Goal: Task Accomplishment & Management: Complete application form

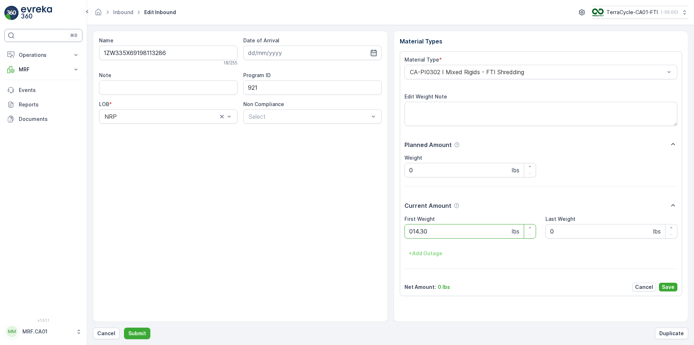
click at [124, 327] on button "Submit" at bounding box center [137, 333] width 26 height 12
type Weight "042"
click at [124, 327] on button "Submit" at bounding box center [137, 333] width 26 height 12
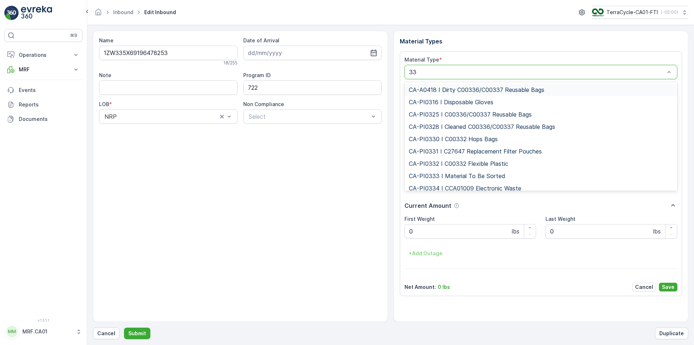
type input "333"
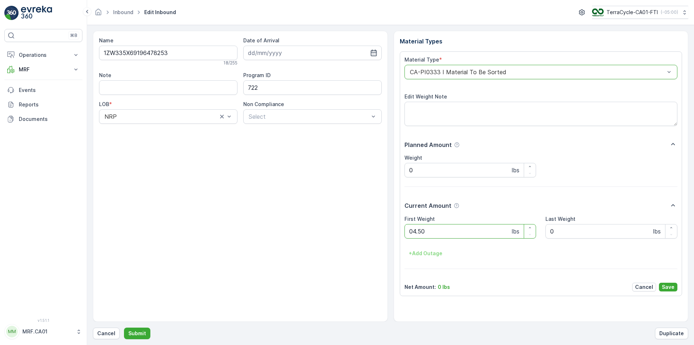
click at [124, 327] on button "Submit" at bounding box center [137, 333] width 26 height 12
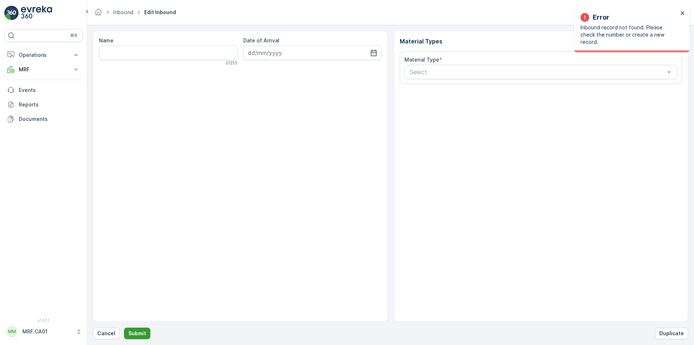
click at [125, 334] on button "Submit" at bounding box center [137, 333] width 26 height 12
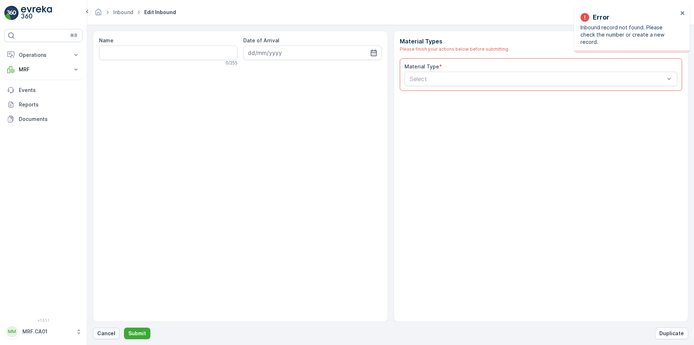
click at [114, 332] on p "Cancel" at bounding box center [106, 332] width 18 height 7
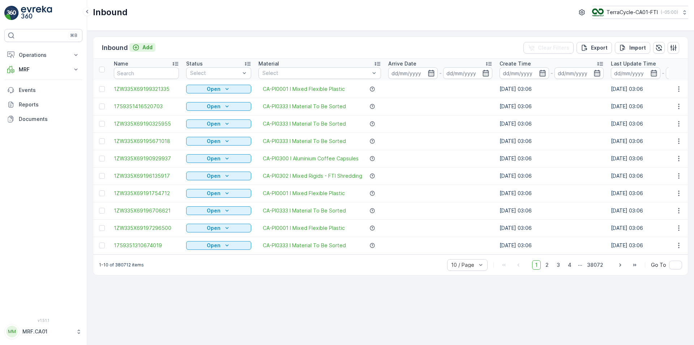
click at [142, 47] on p "Add" at bounding box center [147, 47] width 10 height 7
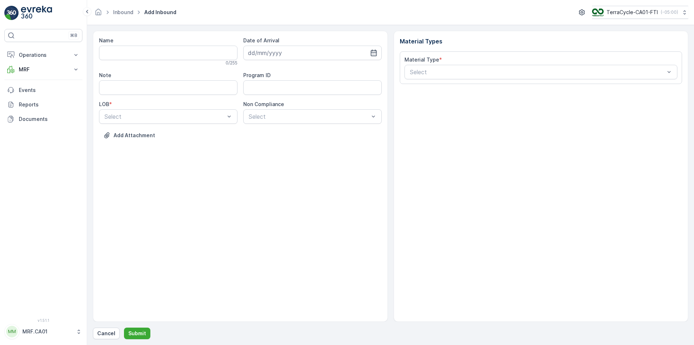
click at [382, 48] on div "Name 0 / 255 Date of Arrival Note Program ID LOB * Select Non Compliance Select…" at bounding box center [240, 176] width 295 height 291
click at [370, 52] on icon "button" at bounding box center [373, 52] width 7 height 7
click at [309, 97] on div "2" at bounding box center [308, 99] width 12 height 12
type input "[DATE]"
click at [234, 112] on div "Select" at bounding box center [168, 116] width 139 height 14
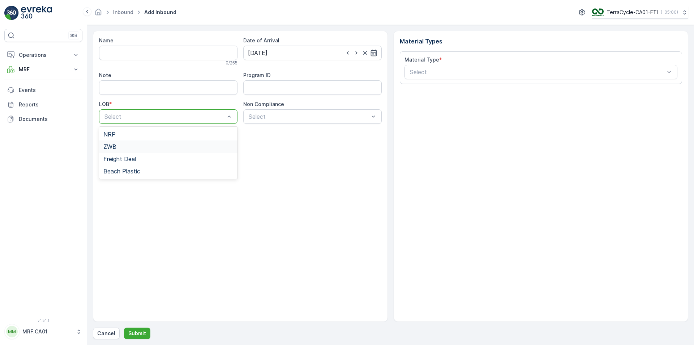
drag, startPoint x: 175, startPoint y: 149, endPoint x: 180, endPoint y: 144, distance: 6.4
click at [175, 148] on div "ZWB" at bounding box center [168, 146] width 130 height 7
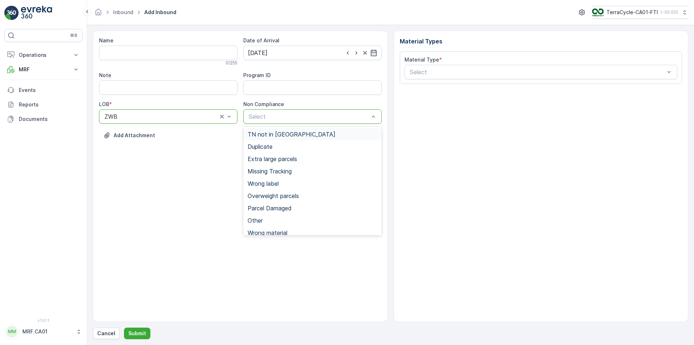
click at [281, 132] on span "TN not in [GEOGRAPHIC_DATA]" at bounding box center [292, 134] width 88 height 7
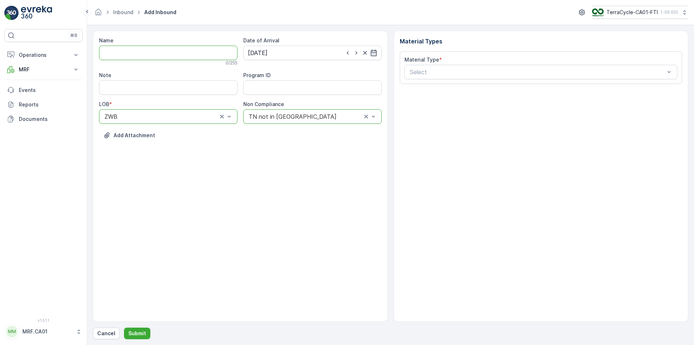
click at [163, 49] on input "Name" at bounding box center [168, 53] width 139 height 14
type input "1ZW335X69193313588"
click at [124, 327] on button "Submit" at bounding box center [137, 333] width 26 height 12
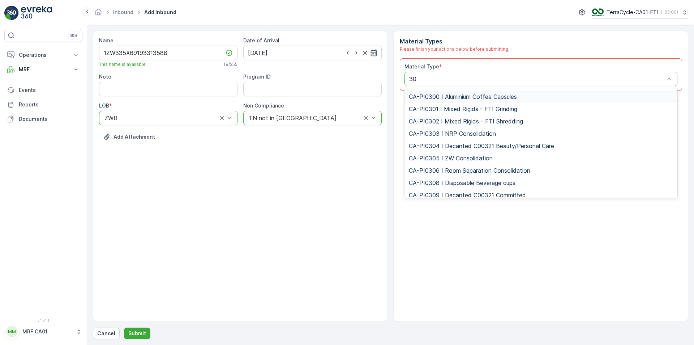
type input "302"
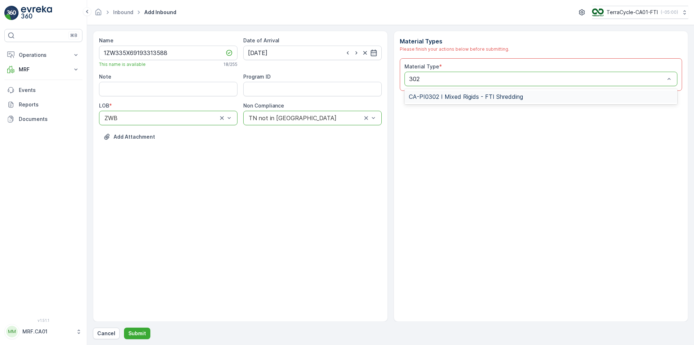
click at [483, 100] on div "CA-PI0302 I Mixed Rigids - FTI Shredding" at bounding box center [541, 96] width 273 height 12
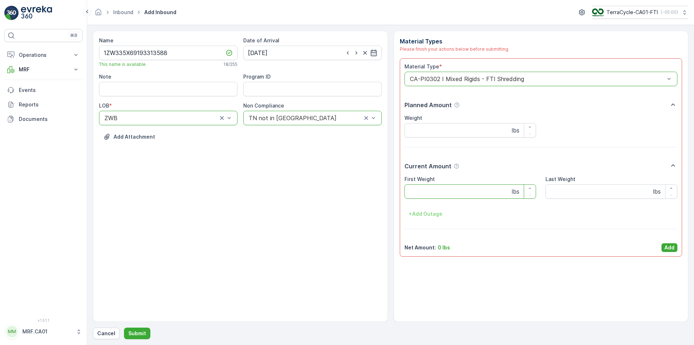
click at [435, 195] on Weight "First Weight" at bounding box center [471, 191] width 132 height 14
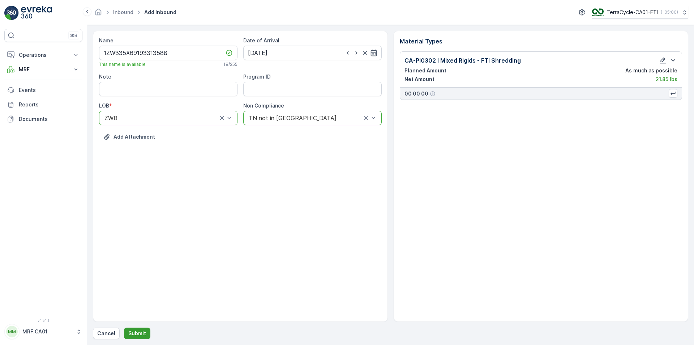
click at [135, 334] on p "Submit" at bounding box center [137, 332] width 18 height 7
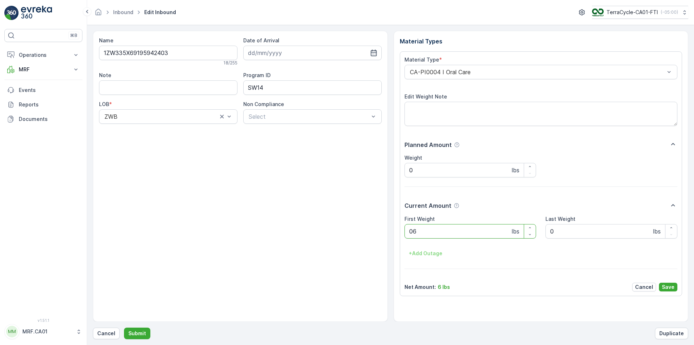
type Weight "061"
click at [124, 327] on button "Submit" at bounding box center [137, 333] width 26 height 12
type Weight "060"
click at [124, 327] on button "Submit" at bounding box center [137, 333] width 26 height 12
type Weight "022"
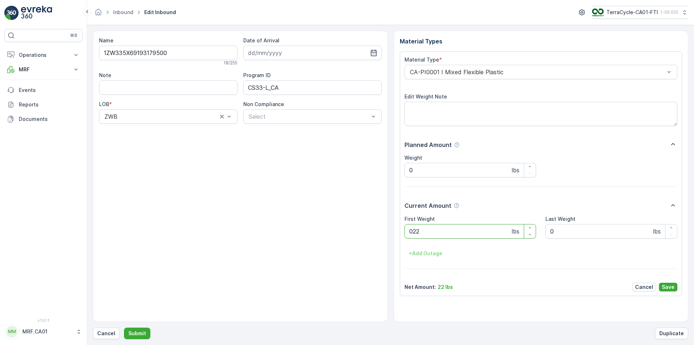
click at [124, 327] on button "Submit" at bounding box center [137, 333] width 26 height 12
type Weight "021"
click at [124, 327] on button "Submit" at bounding box center [137, 333] width 26 height 12
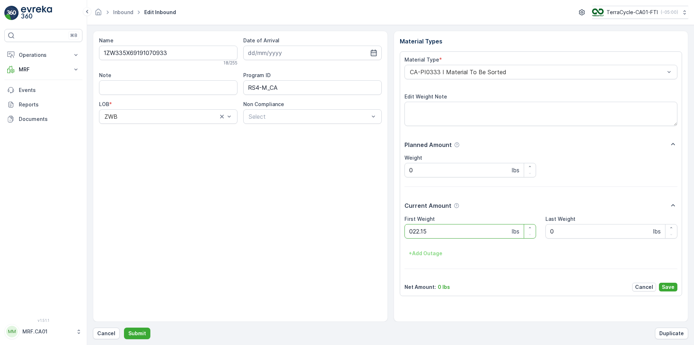
click at [124, 327] on button "Submit" at bounding box center [137, 333] width 26 height 12
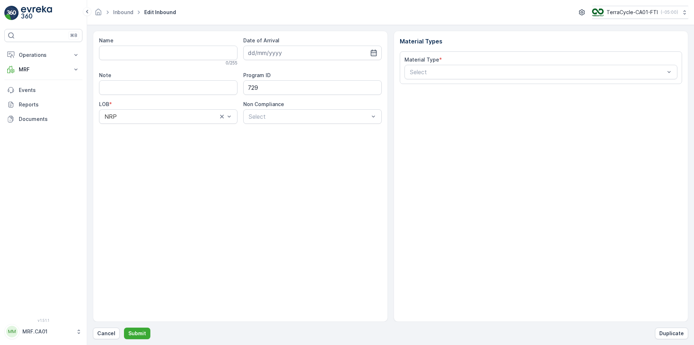
type input "1ZW335X69193336045"
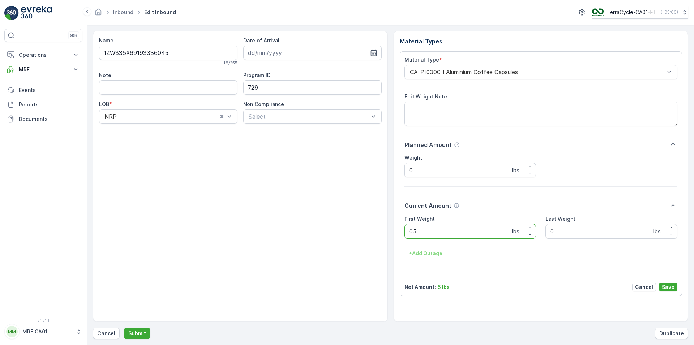
type Weight "053"
click at [124, 327] on button "Submit" at bounding box center [137, 333] width 26 height 12
type Weight "032"
click at [124, 327] on button "Submit" at bounding box center [137, 333] width 26 height 12
click at [112, 328] on button "Cancel" at bounding box center [106, 333] width 27 height 12
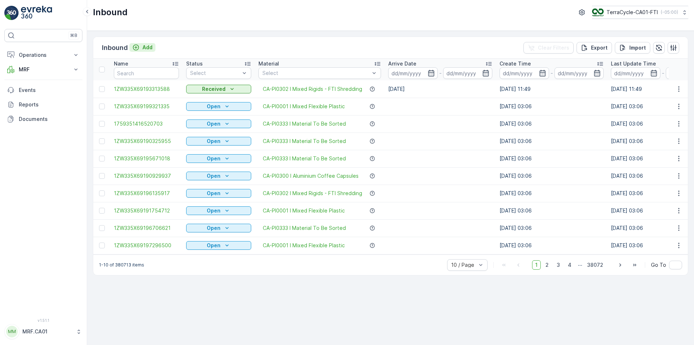
click at [149, 47] on p "Add" at bounding box center [147, 47] width 10 height 7
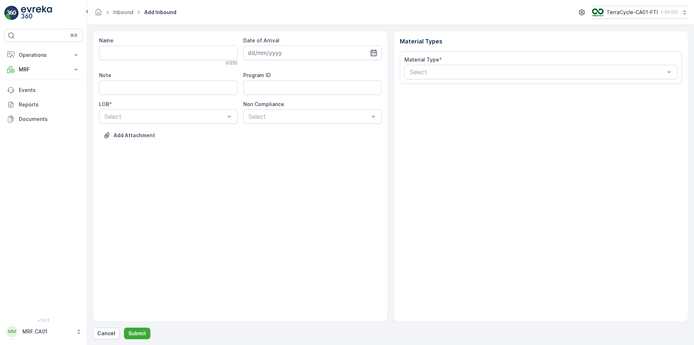
click at [377, 51] on icon "button" at bounding box center [373, 52] width 7 height 7
click at [309, 95] on div "2" at bounding box center [308, 99] width 12 height 12
type input "[DATE]"
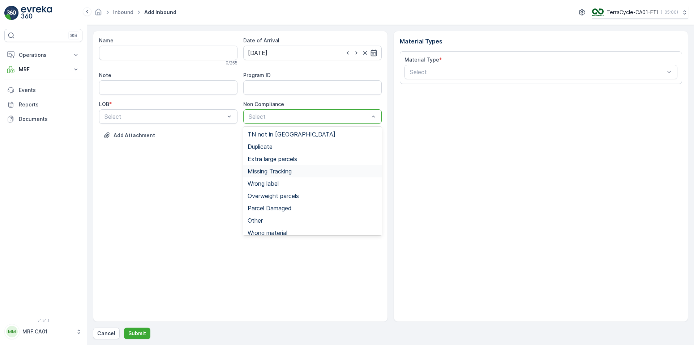
drag, startPoint x: 288, startPoint y: 168, endPoint x: 232, endPoint y: 138, distance: 63.6
click at [288, 168] on span "Missing Tracking" at bounding box center [270, 171] width 44 height 7
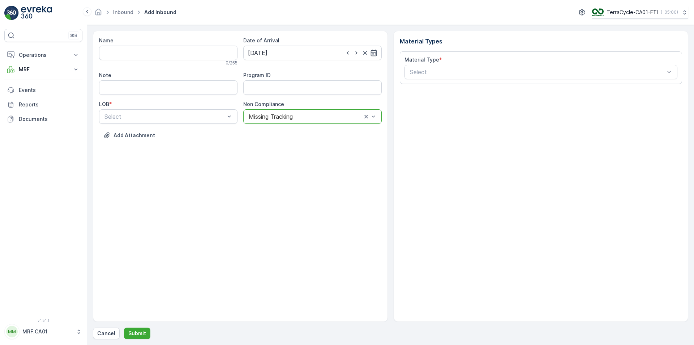
click at [172, 107] on div "LOB *" at bounding box center [168, 104] width 139 height 7
click at [166, 135] on div "NRP" at bounding box center [168, 134] width 130 height 7
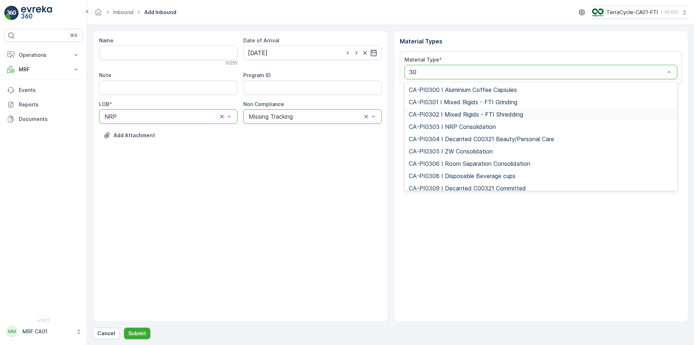
type input "300"
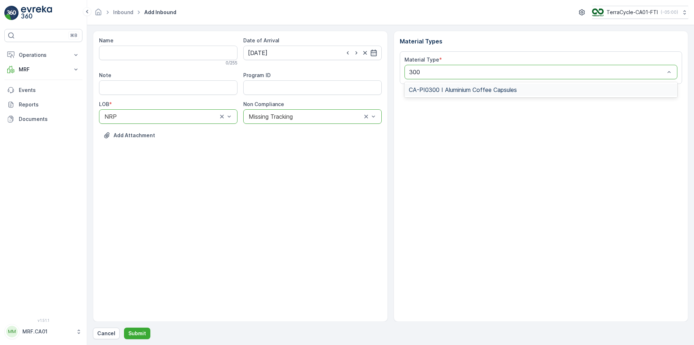
click at [472, 89] on span "CA-PI0300 I Aluminium Coffee Capsules" at bounding box center [463, 89] width 108 height 7
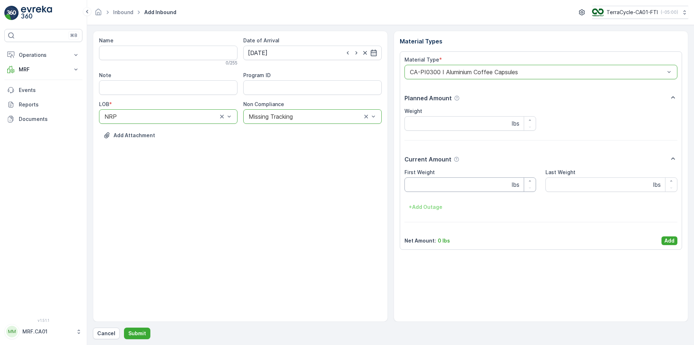
click at [453, 186] on Weight "First Weight" at bounding box center [471, 184] width 132 height 14
type Weight "45"
click at [672, 235] on div "Material Type * option CA-PI0300 I Aluminium Coffee Capsules, selected. CA-PI03…" at bounding box center [541, 150] width 273 height 189
click at [674, 239] on p "Add" at bounding box center [670, 240] width 10 height 7
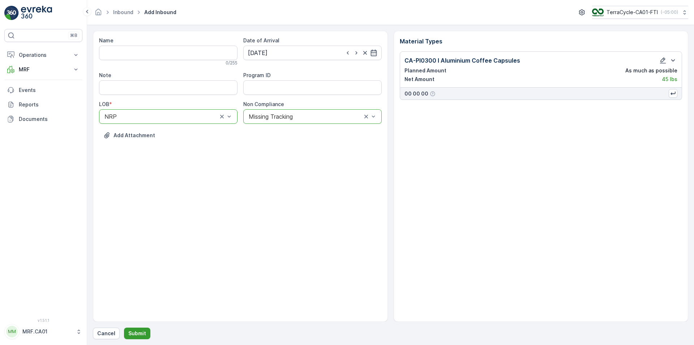
click at [144, 331] on p "Submit" at bounding box center [137, 332] width 18 height 7
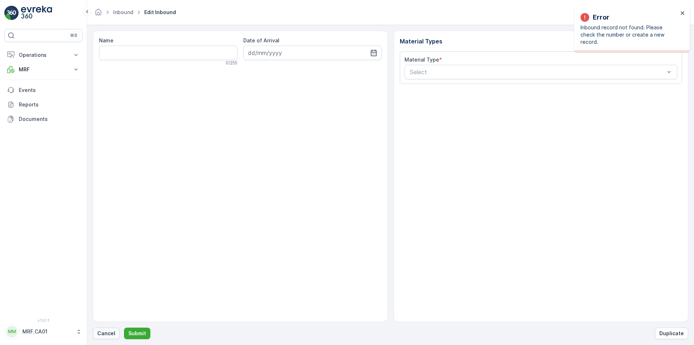
click at [103, 336] on button "Cancel" at bounding box center [106, 333] width 27 height 12
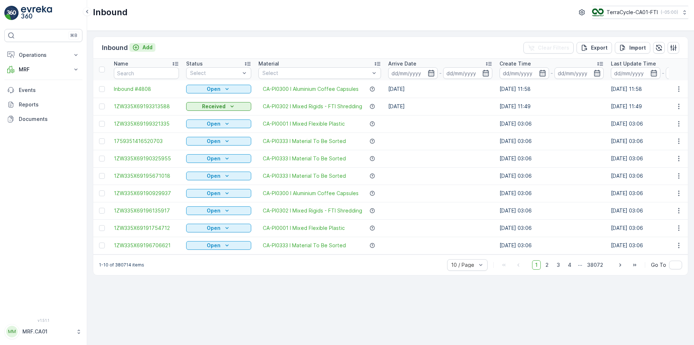
click at [136, 44] on icon "Add" at bounding box center [135, 47] width 7 height 7
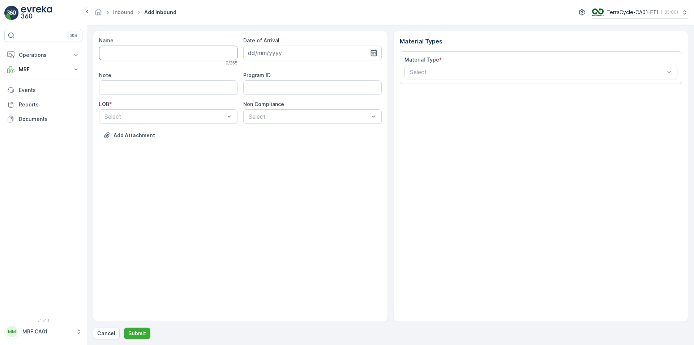
click at [181, 51] on input "Name" at bounding box center [168, 53] width 139 height 14
type input "1ZW335X69199232486"
click at [124, 327] on button "Submit" at bounding box center [137, 333] width 26 height 12
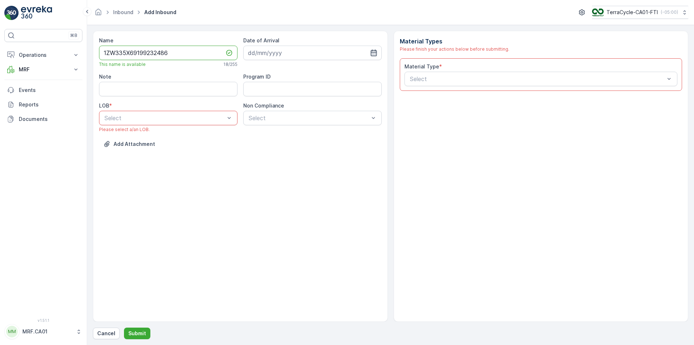
click at [375, 51] on icon "button" at bounding box center [373, 52] width 7 height 7
click at [308, 97] on div "2" at bounding box center [308, 99] width 12 height 12
type input "[DATE]"
click at [192, 112] on div "Select" at bounding box center [168, 118] width 139 height 14
drag, startPoint x: 181, startPoint y: 154, endPoint x: 195, endPoint y: 146, distance: 16.5
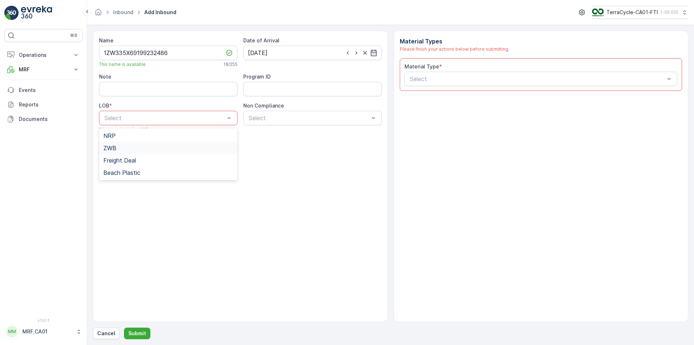
click at [180, 154] on div "ZWB" at bounding box center [168, 148] width 139 height 12
click at [283, 113] on div "Select" at bounding box center [312, 118] width 139 height 14
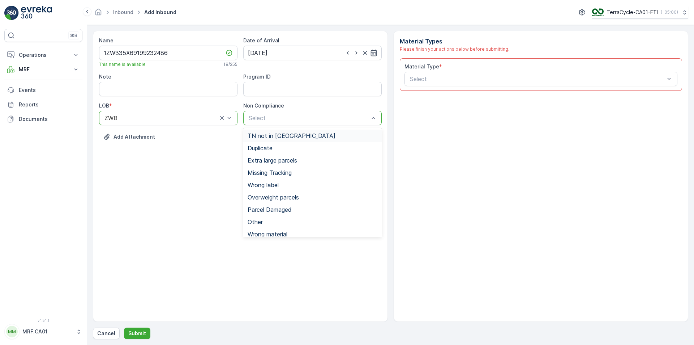
click at [282, 139] on span "TN not in [GEOGRAPHIC_DATA]" at bounding box center [292, 135] width 88 height 7
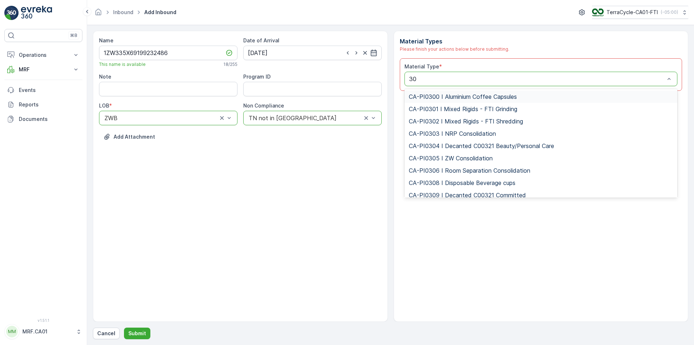
type input "302"
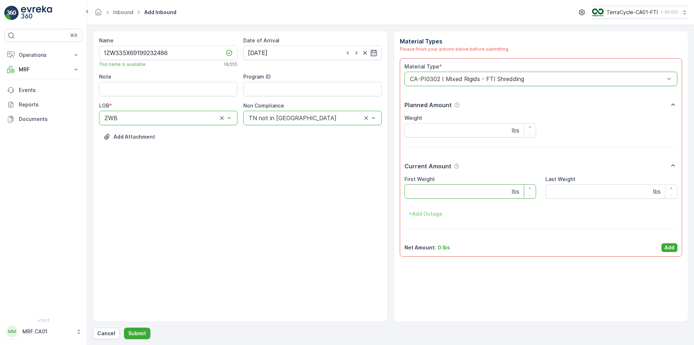
drag, startPoint x: 451, startPoint y: 195, endPoint x: 443, endPoint y: 186, distance: 12.0
click at [450, 194] on Weight "First Weight" at bounding box center [471, 191] width 132 height 14
type Weight "33"
click at [672, 246] on p "Add" at bounding box center [670, 247] width 10 height 7
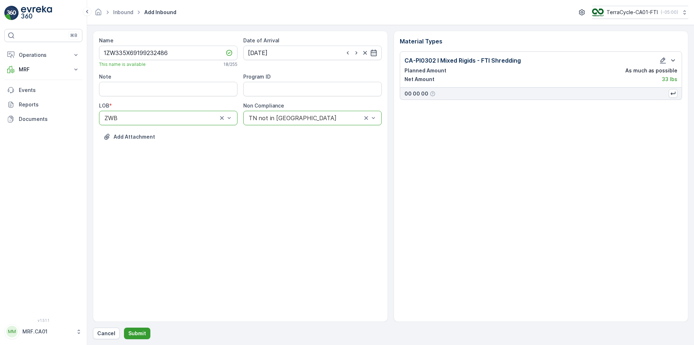
click at [144, 332] on p "Submit" at bounding box center [137, 332] width 18 height 7
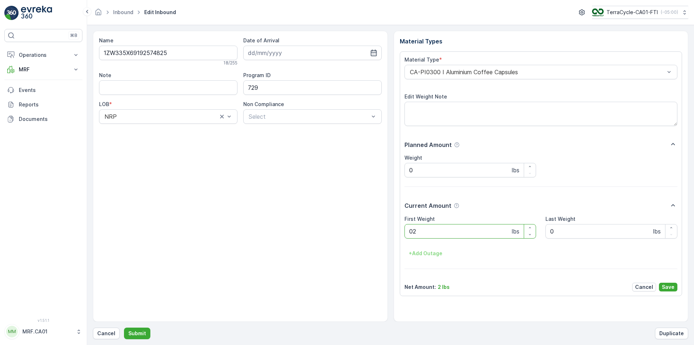
type Weight "027"
click at [124, 327] on button "Submit" at bounding box center [137, 333] width 26 height 12
type Weight "036"
click at [124, 327] on button "Submit" at bounding box center [137, 333] width 26 height 12
type Weight "037"
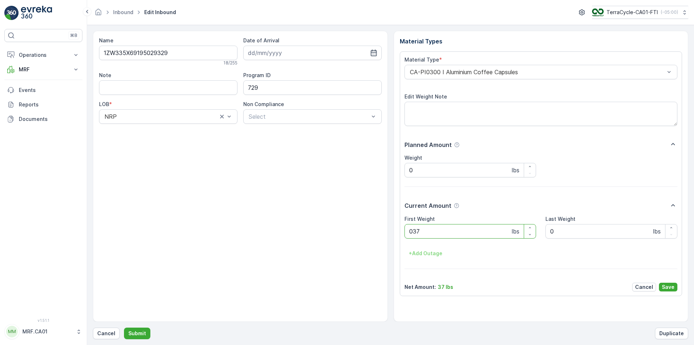
click at [124, 327] on button "Submit" at bounding box center [137, 333] width 26 height 12
type Weight "044"
click at [124, 327] on button "Submit" at bounding box center [137, 333] width 26 height 12
type Weight "044"
click at [124, 327] on button "Submit" at bounding box center [137, 333] width 26 height 12
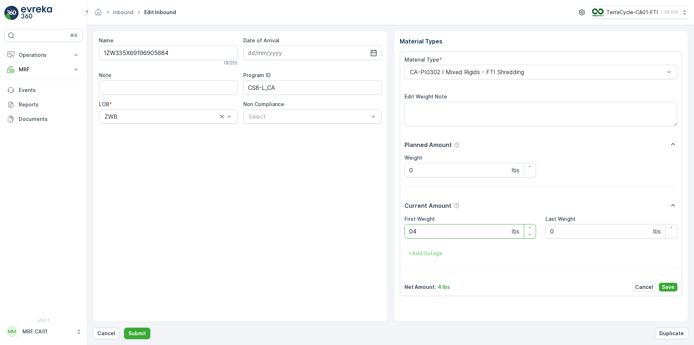
type Weight "0"
type Weight "52"
click at [124, 327] on button "Submit" at bounding box center [137, 333] width 26 height 12
type Weight "065"
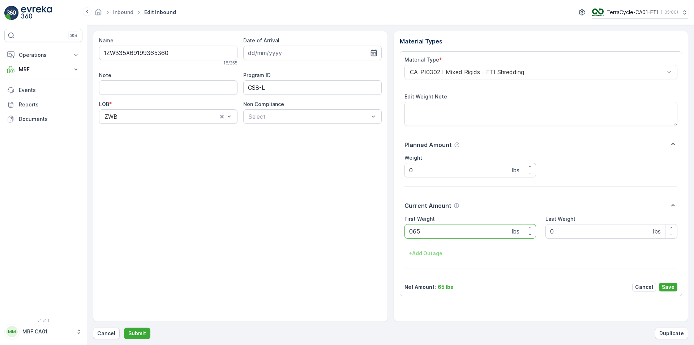
click at [124, 327] on button "Submit" at bounding box center [137, 333] width 26 height 12
type Weight "020"
click at [124, 327] on button "Submit" at bounding box center [137, 333] width 26 height 12
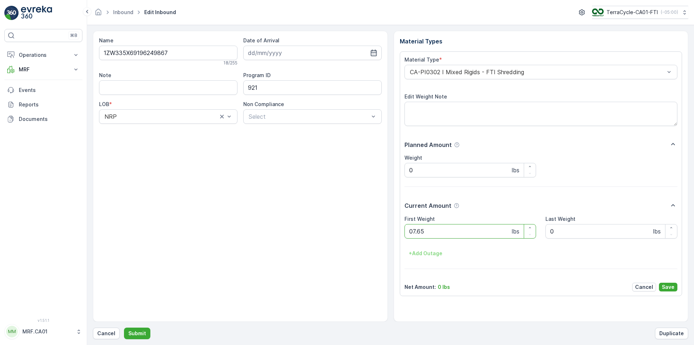
click at [124, 327] on button "Submit" at bounding box center [137, 333] width 26 height 12
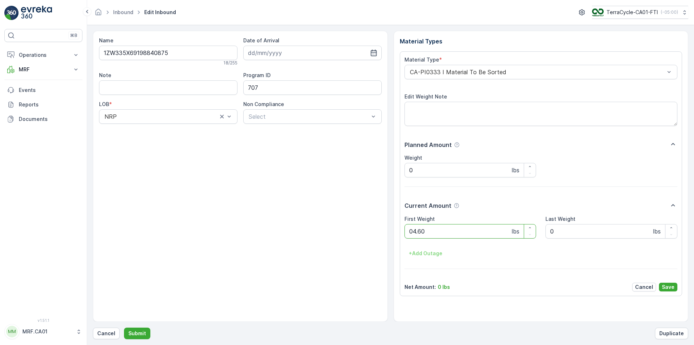
click at [124, 327] on button "Submit" at bounding box center [137, 333] width 26 height 12
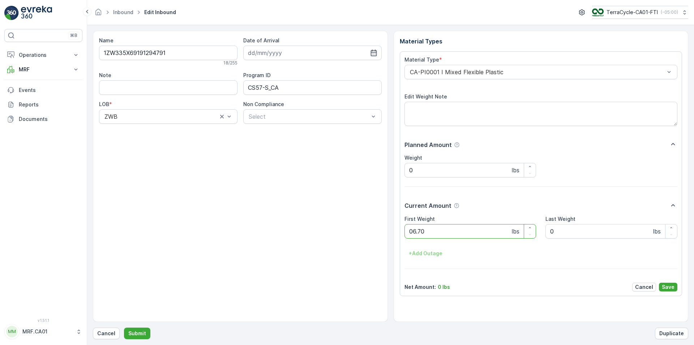
click at [124, 327] on button "Submit" at bounding box center [137, 333] width 26 height 12
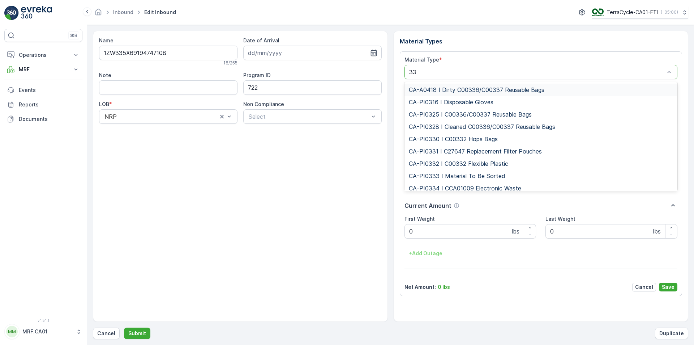
type input "333"
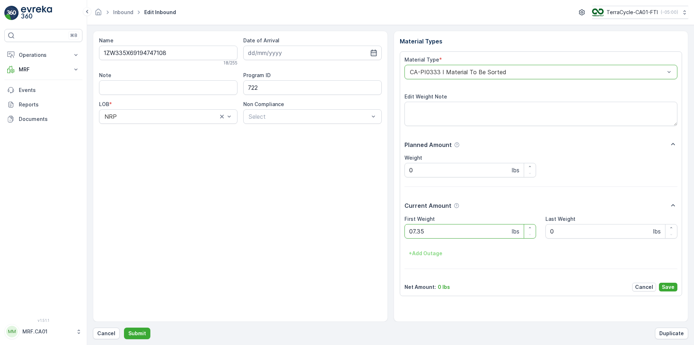
click at [124, 327] on button "Submit" at bounding box center [137, 333] width 26 height 12
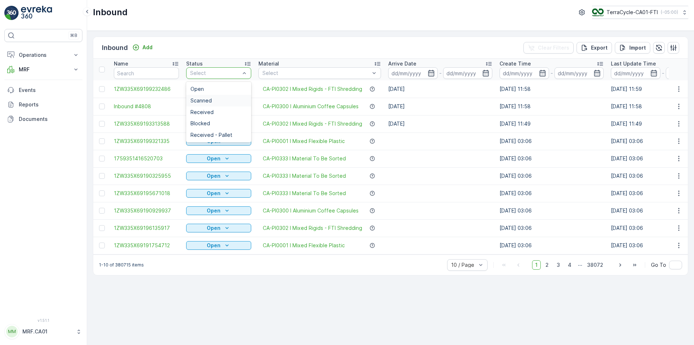
click at [228, 98] on div "Scanned" at bounding box center [219, 101] width 56 height 6
